Goal: Find specific page/section: Find specific page/section

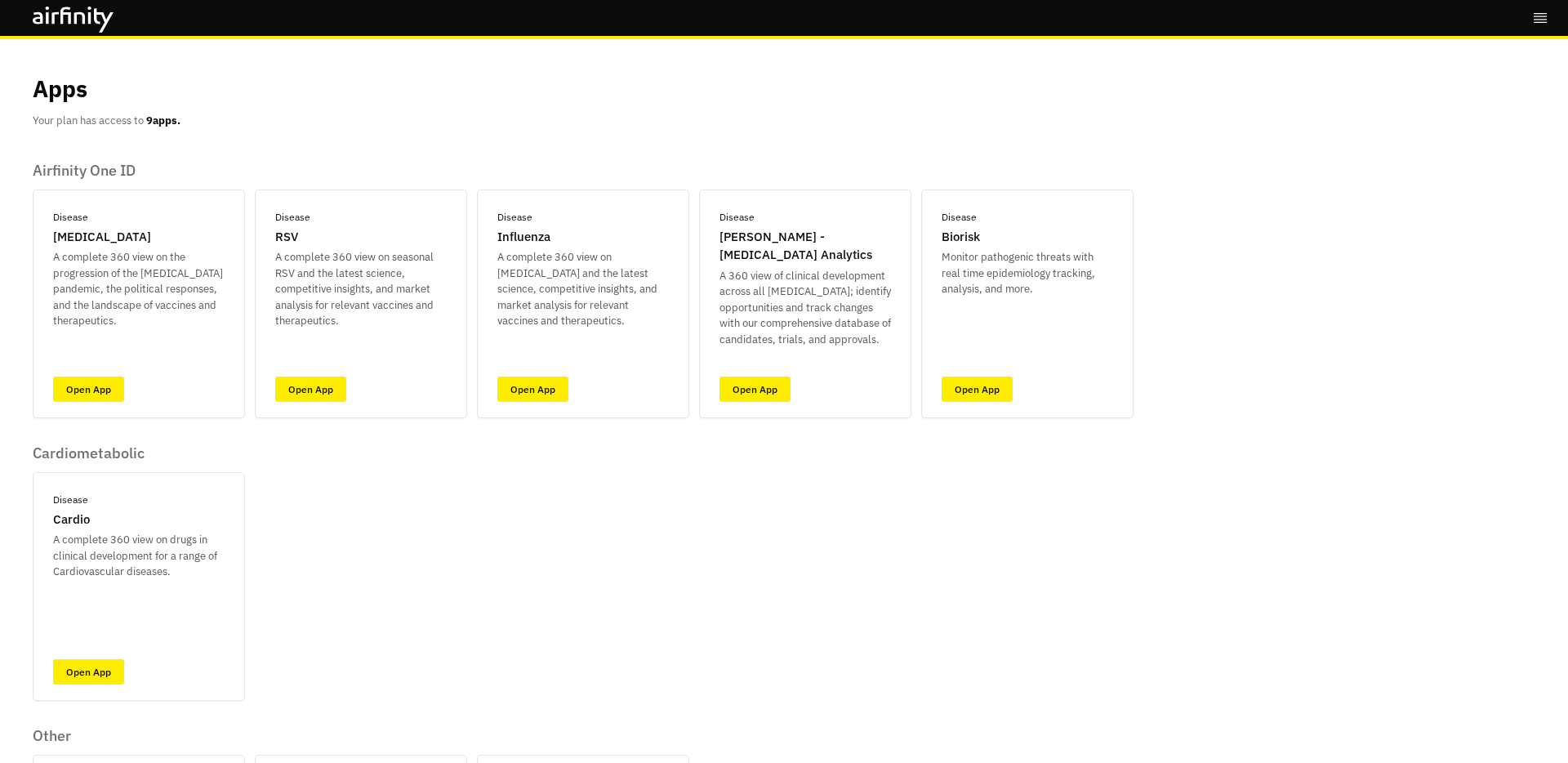
scroll to position [42, 0]
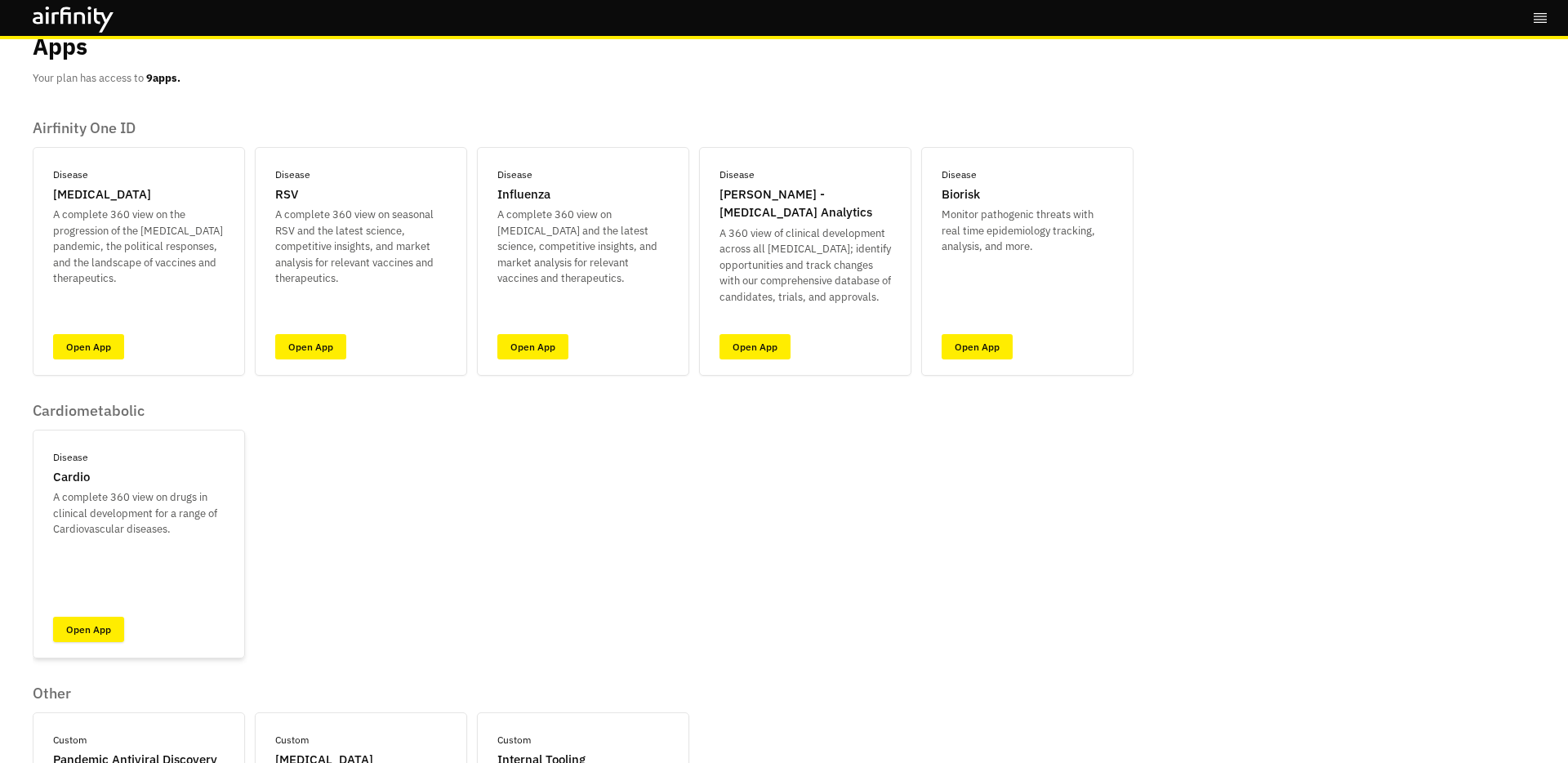
click at [111, 621] on link "Open App" at bounding box center [88, 629] width 71 height 25
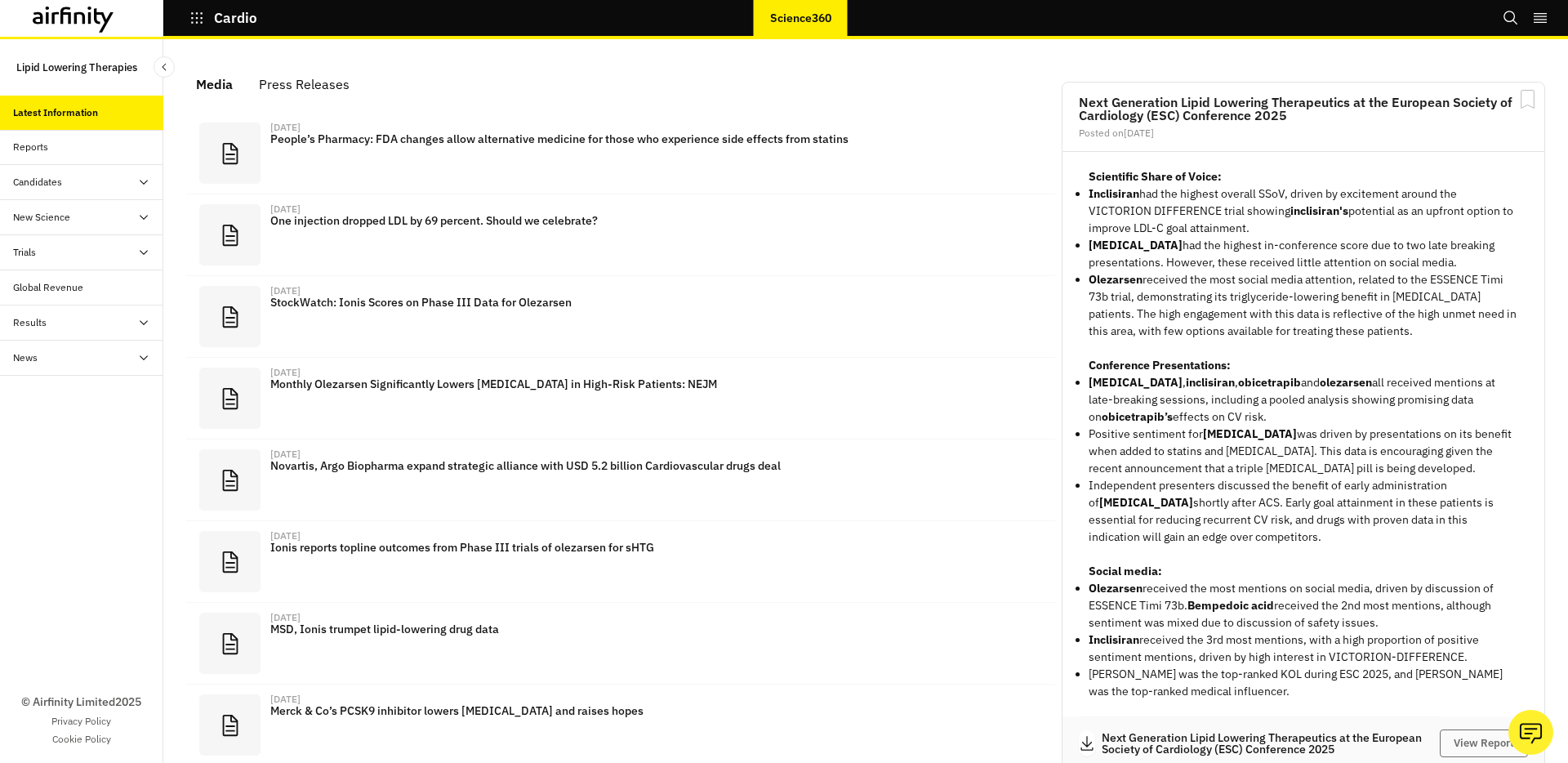
scroll to position [1020, 490]
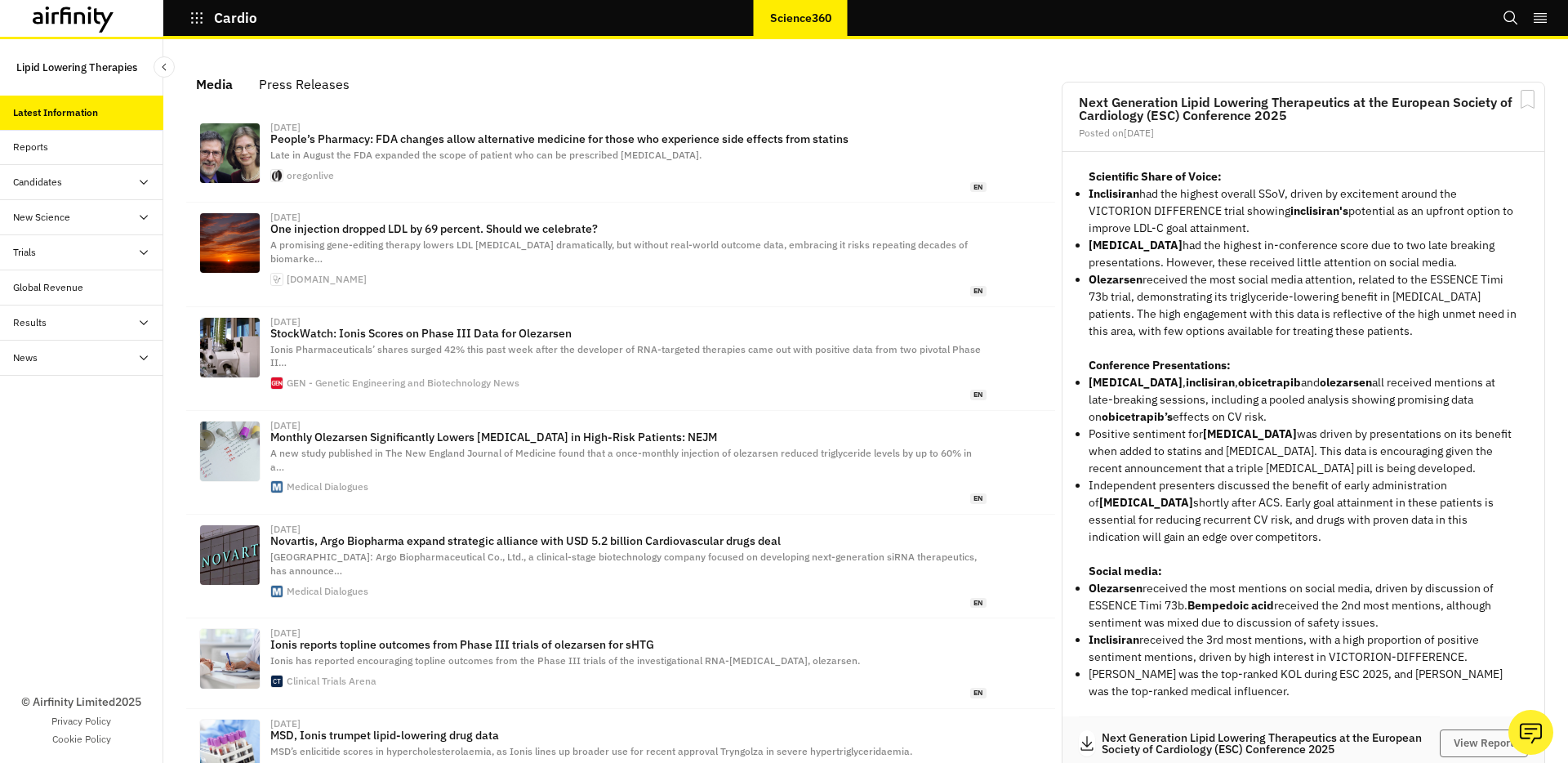
click at [76, 142] on div "Reports" at bounding box center [88, 147] width 150 height 15
